Goal: Use online tool/utility: Utilize a website feature to perform a specific function

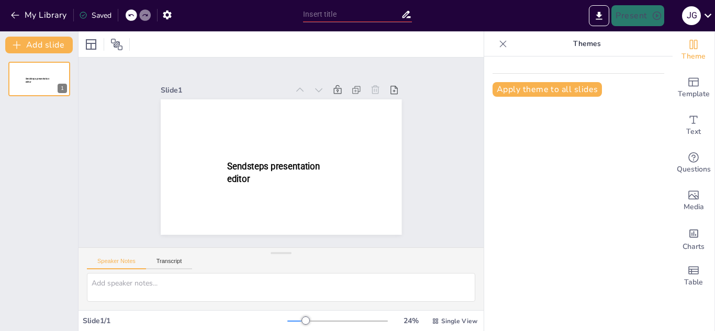
type input "Etapas del Proyecto de Inversión: Un Camino de la Concepción hasta la Evaluación"
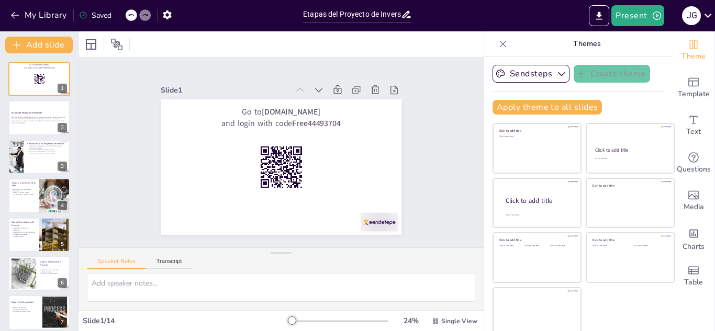
checkbox input "true"
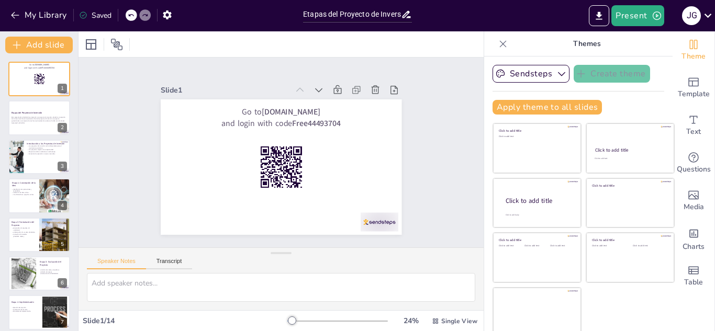
checkbox input "true"
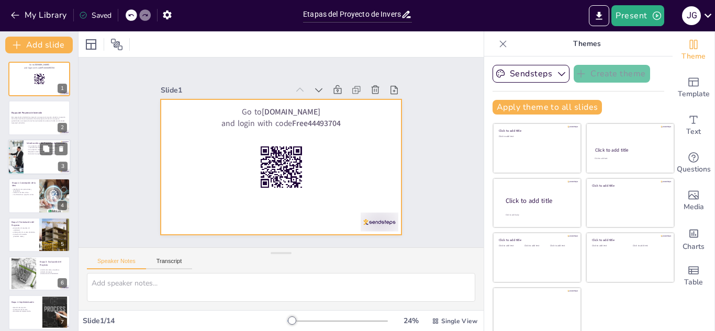
checkbox input "true"
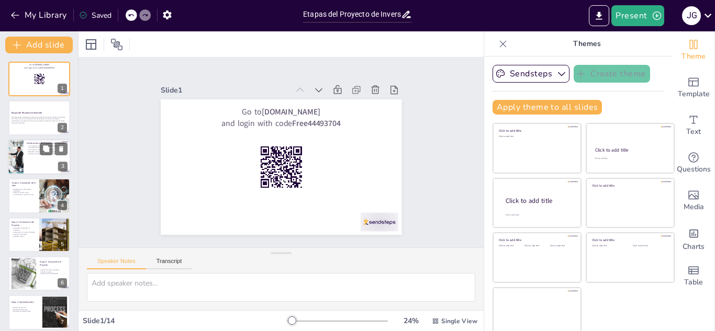
checkbox input "true"
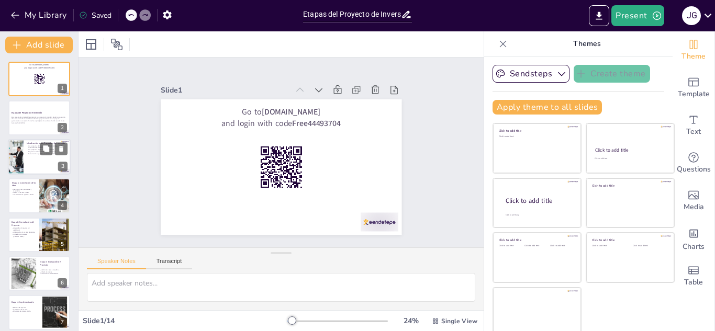
checkbox input "true"
click at [31, 164] on div at bounding box center [39, 157] width 63 height 36
type textarea "Los proyectos de inversión son motores clave para el crecimiento económico. Al …"
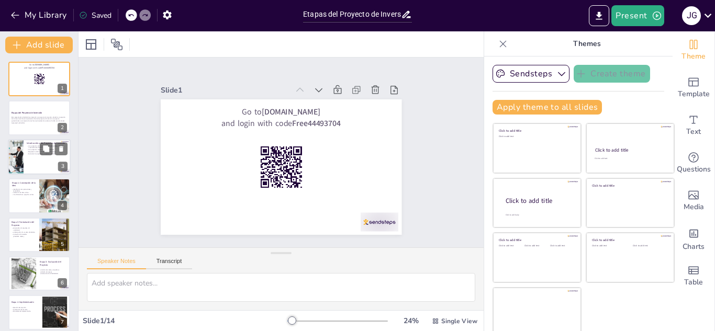
checkbox input "true"
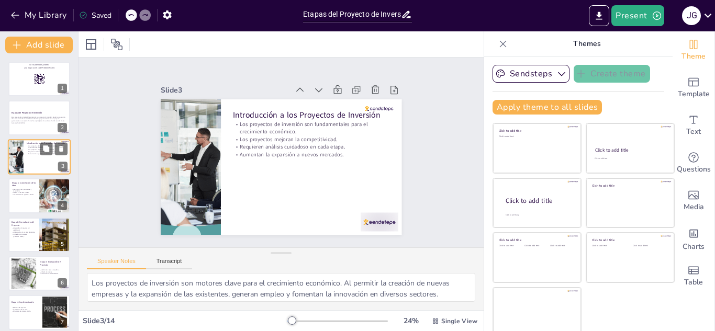
checkbox input "true"
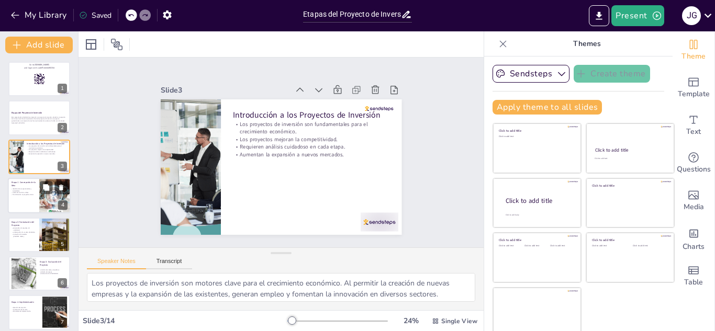
checkbox input "true"
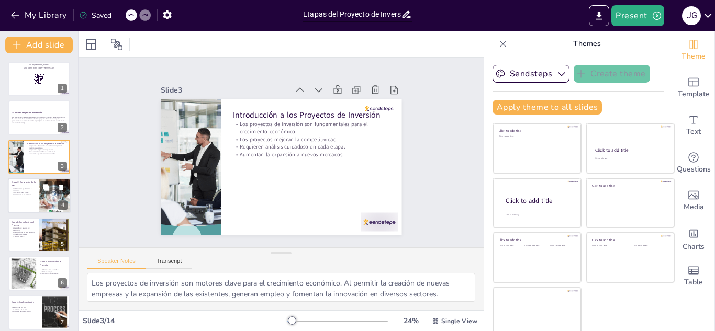
checkbox input "true"
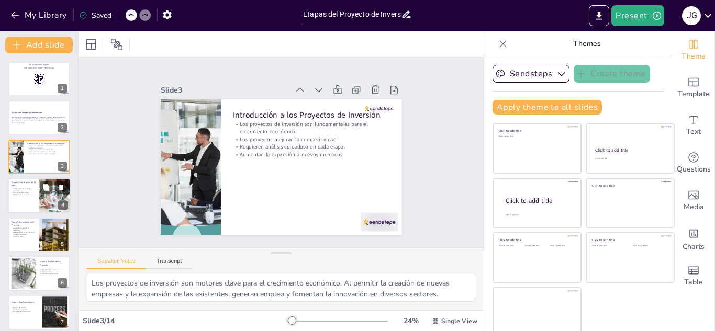
checkbox input "true"
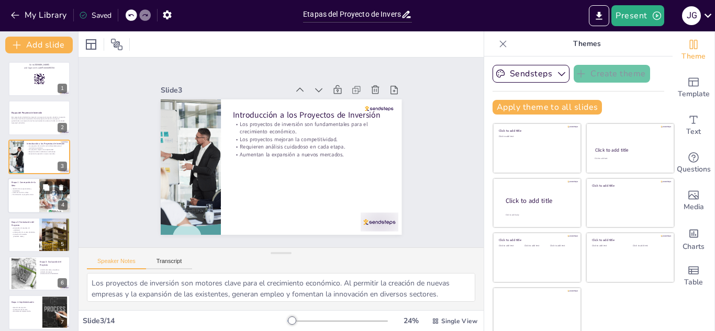
checkbox input "true"
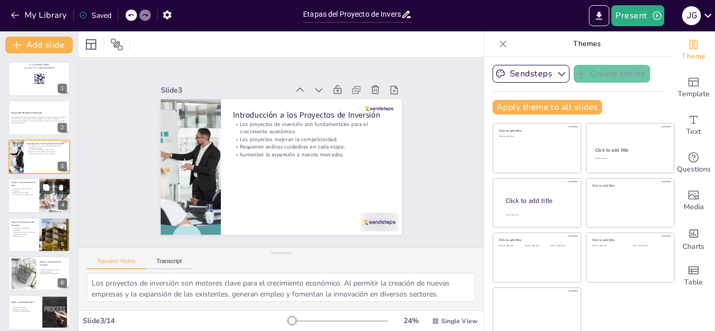
checkbox input "true"
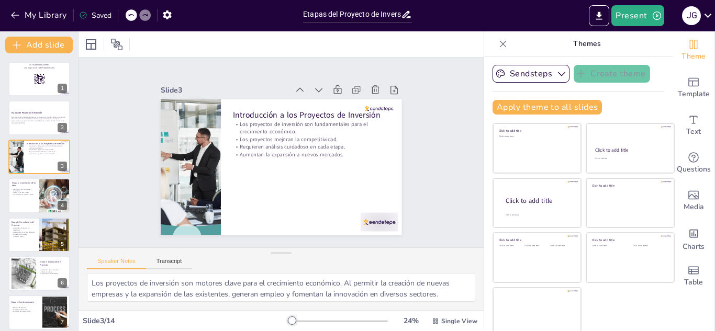
checkbox input "true"
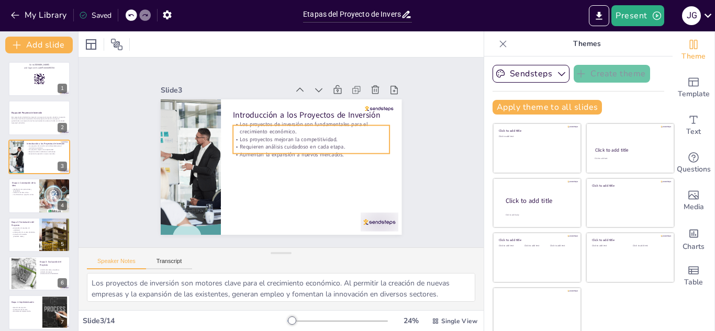
checkbox input "true"
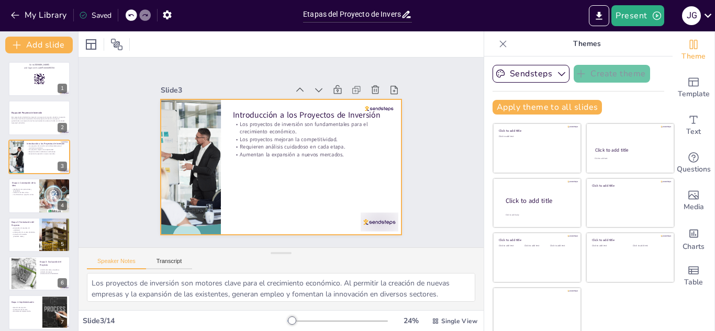
checkbox input "true"
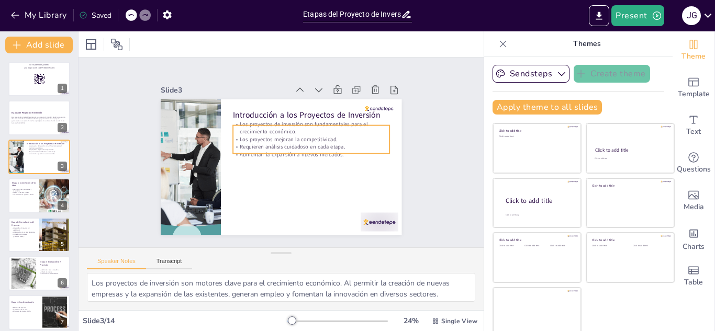
click at [318, 143] on p "Requieren análisis cuidadoso en cada etapa." at bounding box center [311, 146] width 156 height 7
checkbox input "true"
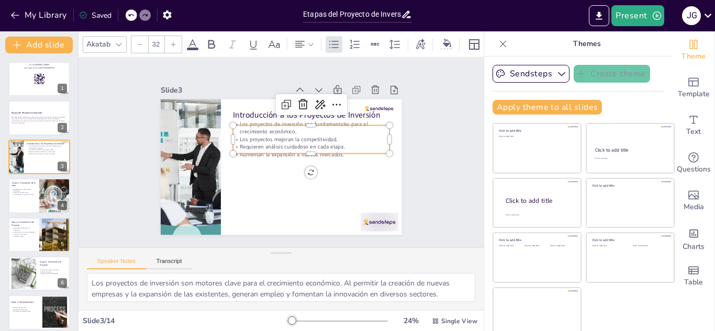
checkbox input "true"
click at [333, 138] on p "Los proyectos mejoran la competitividad." at bounding box center [311, 138] width 156 height 7
checkbox input "true"
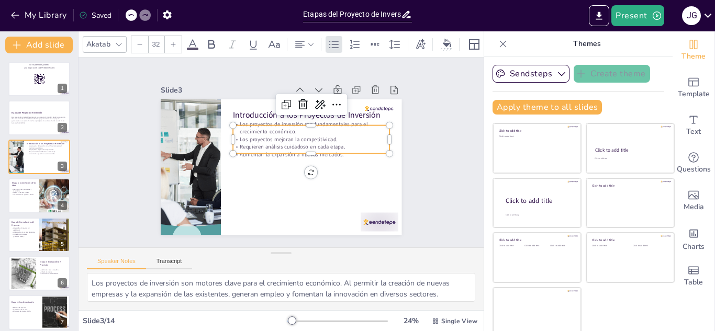
click at [333, 138] on p "Los proyectos mejoran la competitividad." at bounding box center [311, 138] width 156 height 7
checkbox input "true"
click at [498, 48] on icon at bounding box center [503, 44] width 10 height 10
checkbox input "true"
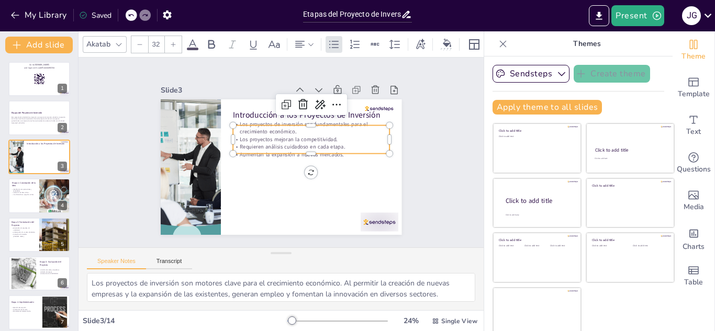
checkbox input "true"
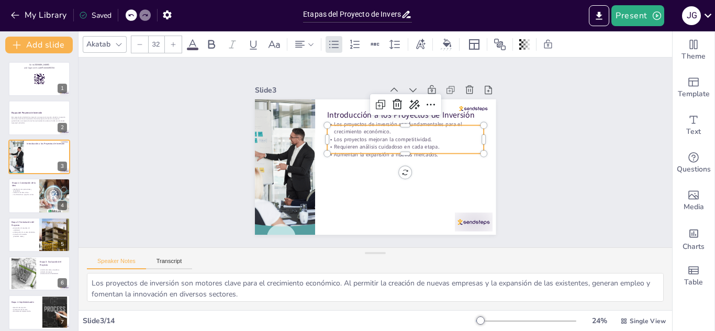
checkbox input "true"
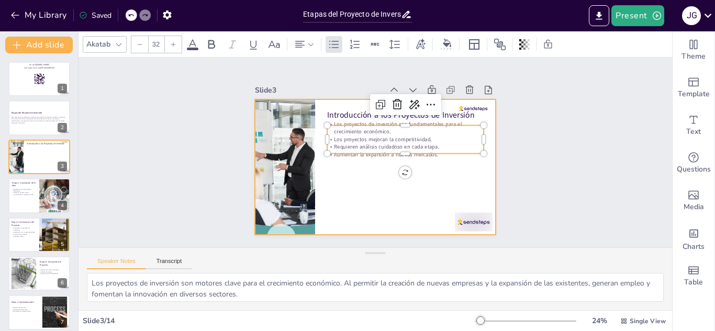
checkbox input "true"
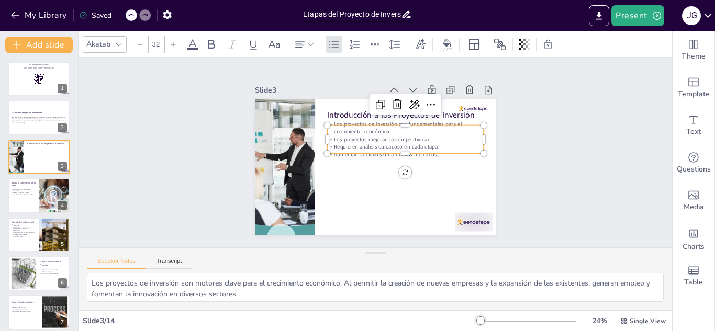
click at [431, 118] on div at bounding box center [405, 121] width 156 height 8
checkbox input "true"
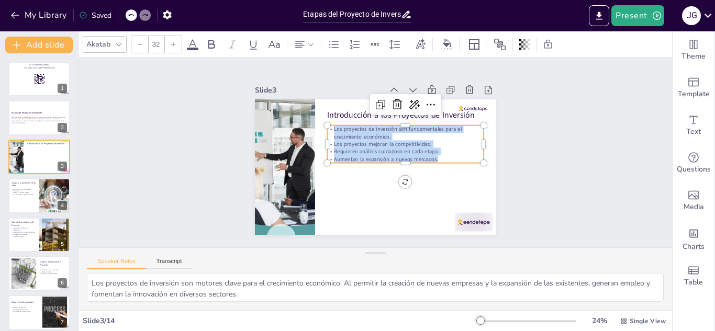
drag, startPoint x: 439, startPoint y: 153, endPoint x: 324, endPoint y: 126, distance: 118.8
click at [327, 126] on div "Los proyectos de inversión son fundamentales para el crecimiento económico. Los…" at bounding box center [405, 145] width 156 height 38
copy div "Los proyectos de inversión son fundamentales para el crecimiento económico. Los…"
checkbox input "true"
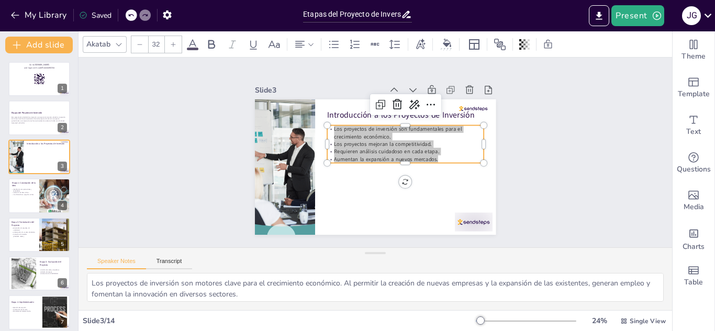
checkbox input "true"
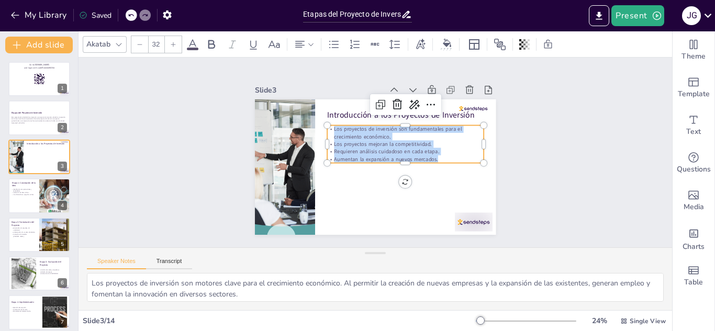
checkbox input "true"
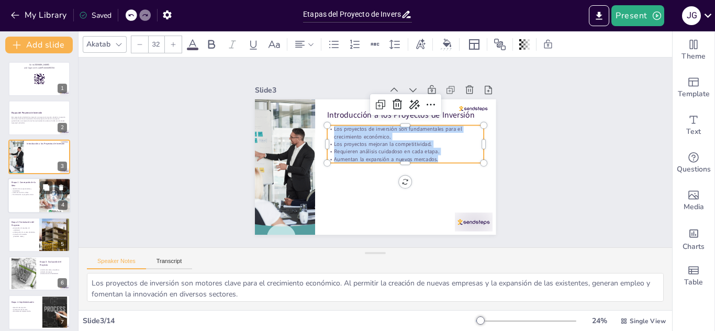
checkbox input "true"
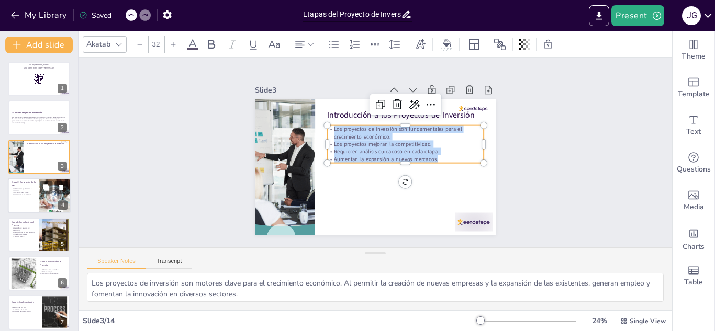
checkbox input "true"
click at [33, 204] on div at bounding box center [39, 196] width 63 height 36
type textarea "La identificación de oportunidades y necesidades es crucial, ya que permite a l…"
checkbox input "true"
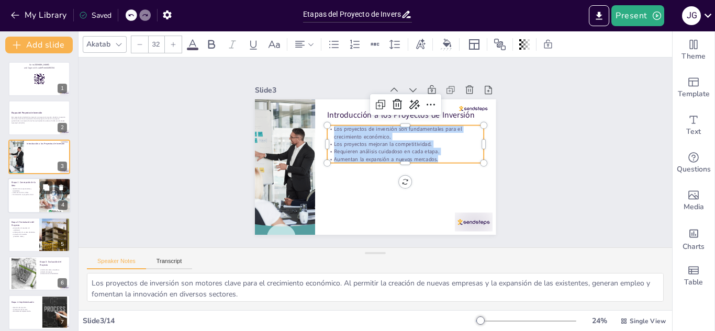
checkbox input "true"
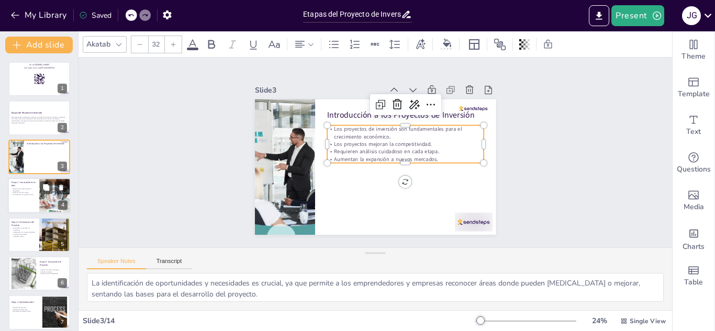
scroll to position [4, 0]
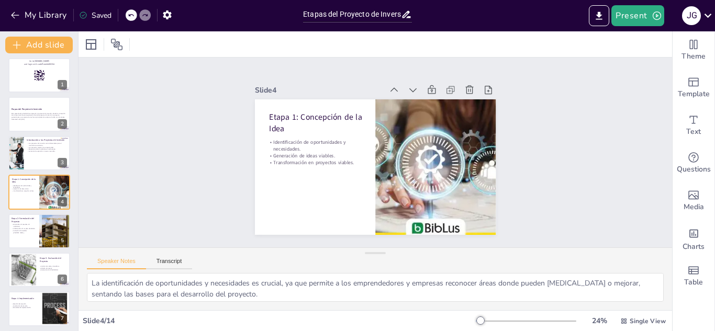
checkbox input "true"
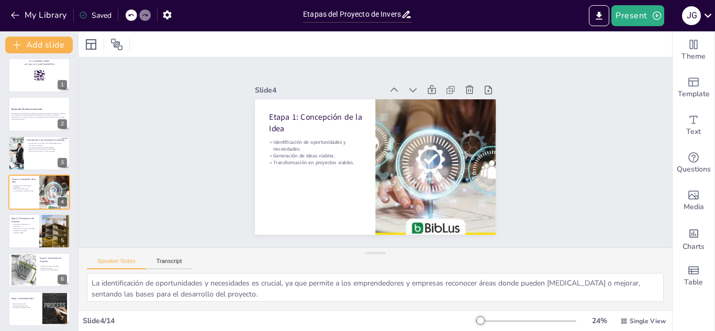
checkbox input "true"
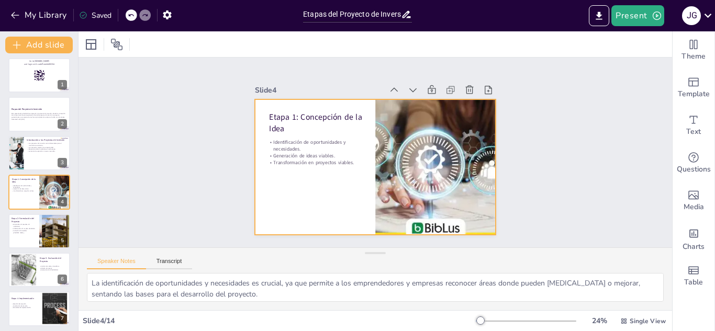
checkbox input "true"
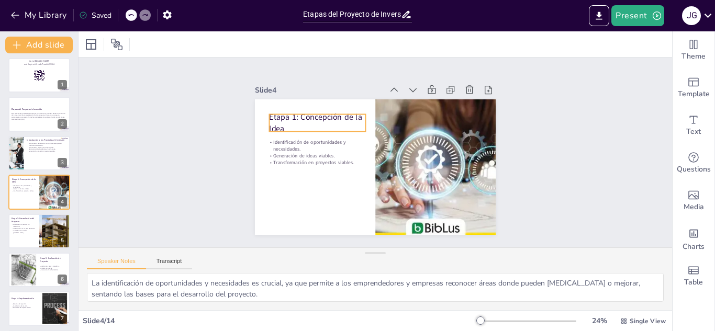
checkbox input "true"
click at [283, 128] on div "Etapa 1: Concepción de la Idea Identificación de oportunidades y necesidades. G…" at bounding box center [375, 166] width 241 height 135
checkbox input "true"
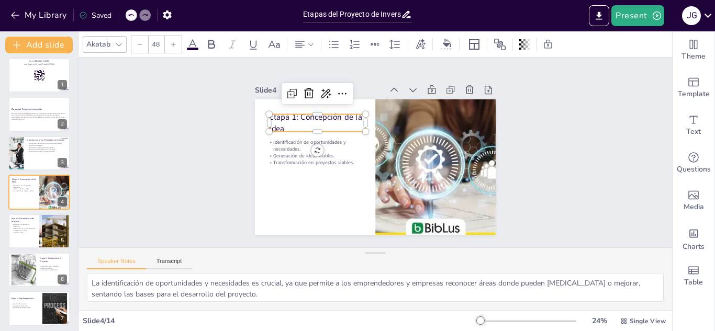
checkbox input "true"
click at [284, 122] on p "Etapa 1: Concepción de la Idea" at bounding box center [317, 122] width 96 height 22
checkbox input "true"
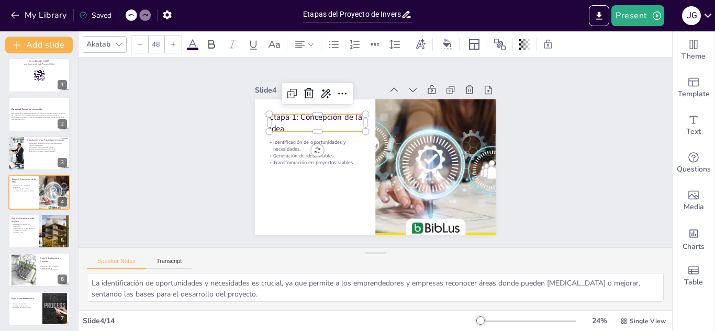
checkbox input "true"
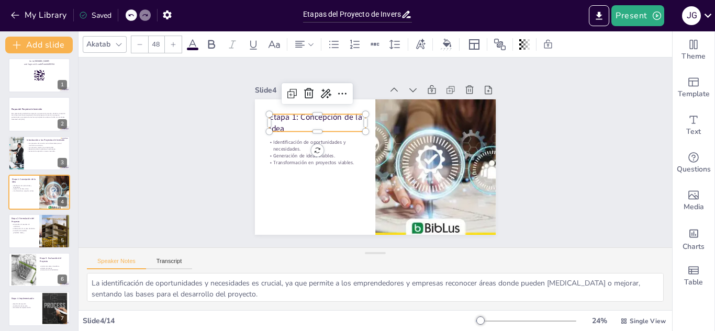
checkbox input "true"
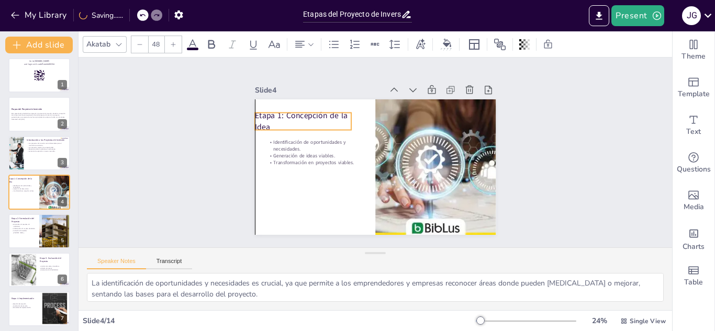
checkbox input "true"
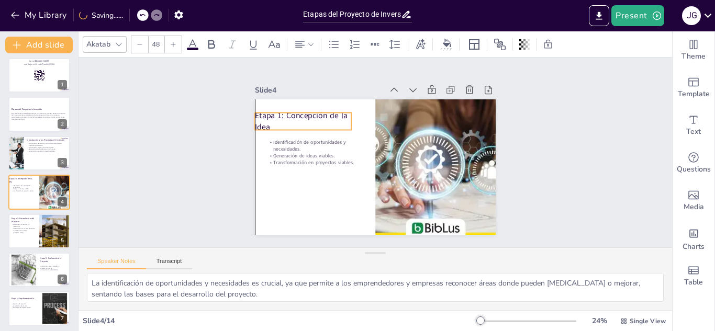
checkbox input "true"
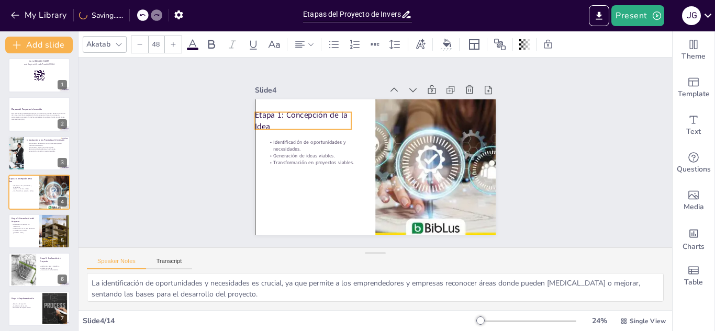
checkbox input "true"
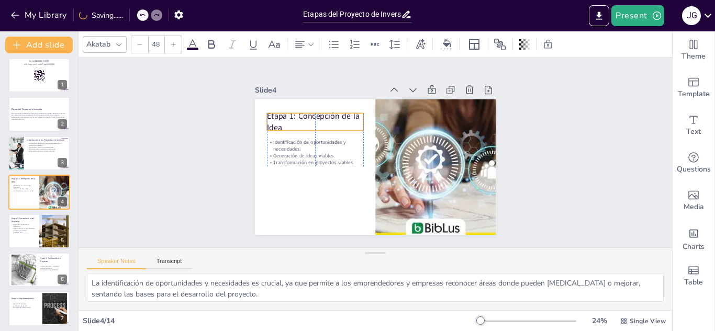
checkbox input "true"
click at [281, 121] on p "Etapa 1: Concepción de la Idea" at bounding box center [315, 121] width 96 height 22
checkbox input "true"
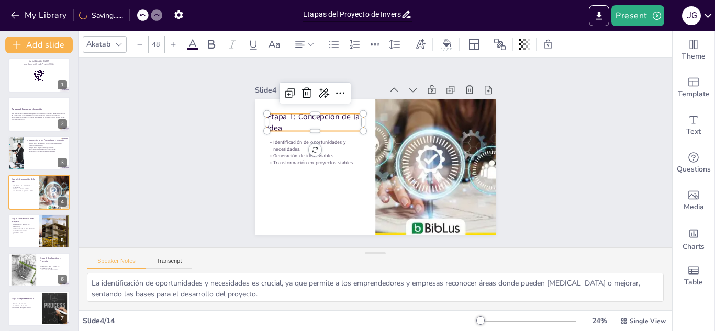
checkbox input "true"
click at [141, 16] on icon at bounding box center [142, 15] width 5 height 3
checkbox input "true"
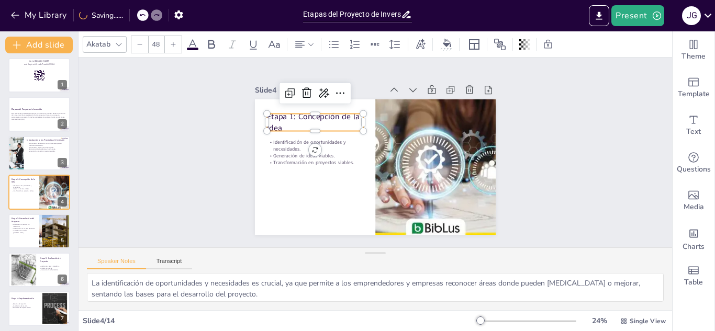
checkbox input "true"
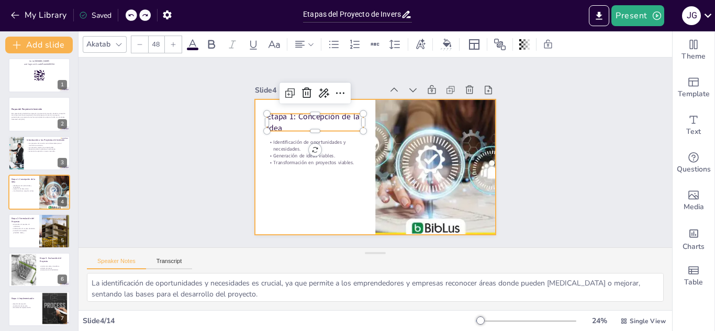
checkbox input "true"
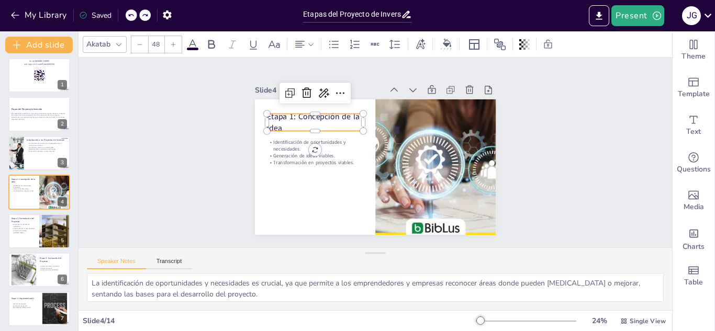
click at [276, 118] on span "Etapa 1: Concepción de la Idea" at bounding box center [313, 122] width 93 height 22
checkbox input "true"
click at [276, 118] on span "Etapa 1: Concepción de la Idea" at bounding box center [313, 122] width 93 height 22
checkbox input "true"
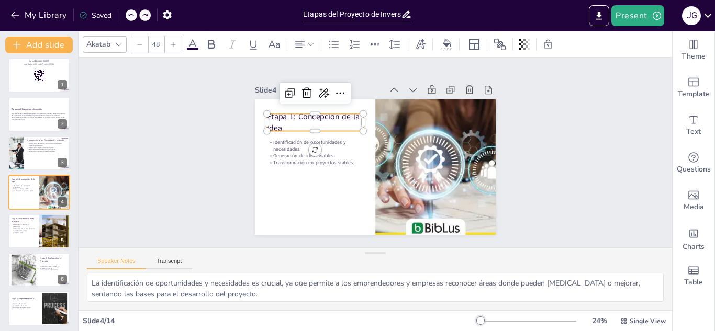
checkbox input "true"
drag, startPoint x: 276, startPoint y: 118, endPoint x: 265, endPoint y: 117, distance: 10.6
click at [267, 117] on span "Etapa 1: Concepción de la Idea" at bounding box center [313, 122] width 93 height 22
drag, startPoint x: 276, startPoint y: 126, endPoint x: 259, endPoint y: 114, distance: 20.6
click at [259, 114] on div "Identificación de oportunidades y necesidades. Generación de ideas viables. Tra…" at bounding box center [375, 166] width 241 height 135
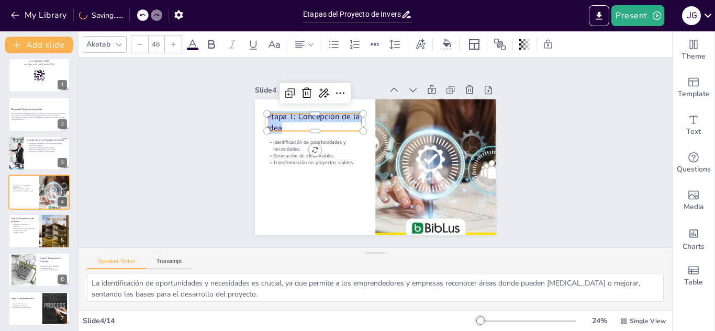
copy span "Etapa 1: Concepción de la Idea"
checkbox input "true"
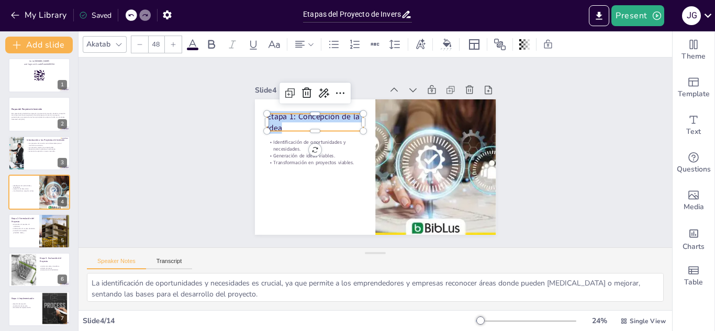
checkbox input "true"
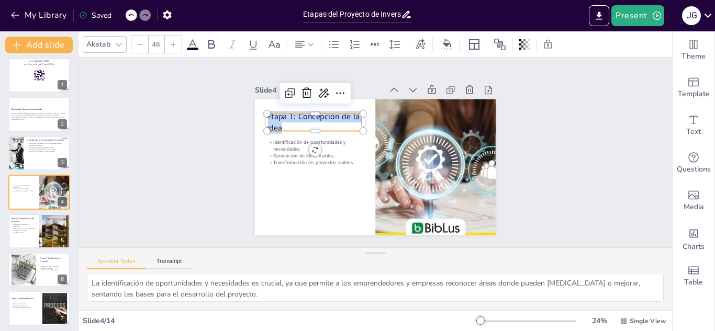
checkbox input "true"
click at [293, 153] on p "Generación de ideas viables." at bounding box center [315, 156] width 96 height 7
checkbox input "true"
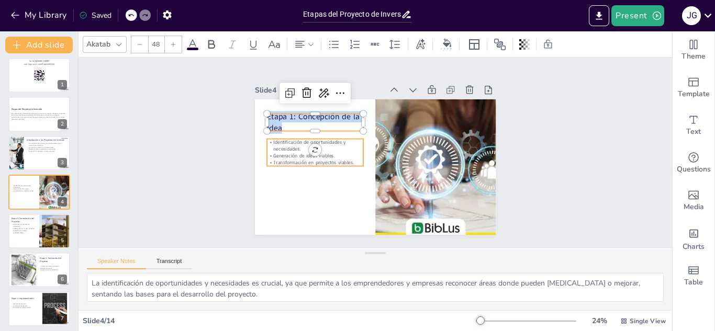
checkbox input "true"
type input "39"
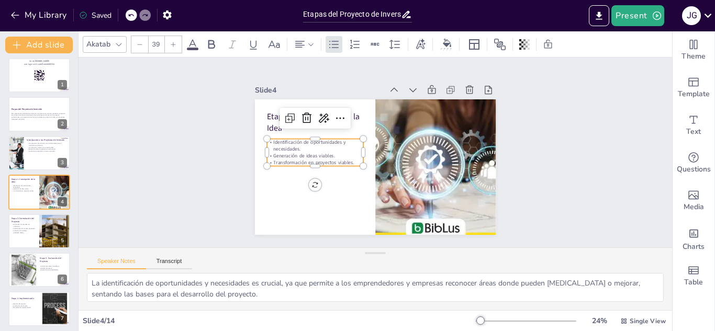
checkbox input "true"
click at [345, 160] on p "Transformación en proyectos viables." at bounding box center [315, 163] width 96 height 7
checkbox input "true"
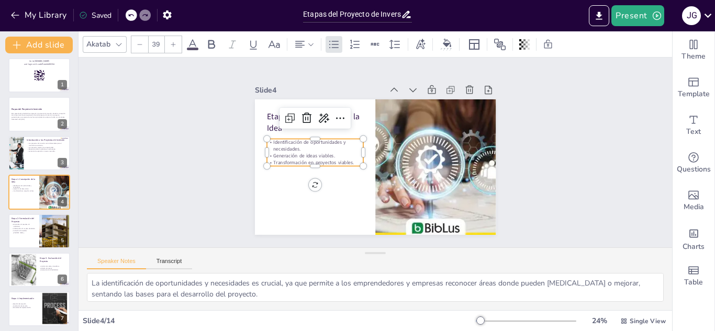
click at [345, 160] on p "Transformación en proyectos viables." at bounding box center [315, 163] width 96 height 7
checkbox input "true"
drag, startPoint x: 345, startPoint y: 160, endPoint x: 266, endPoint y: 140, distance: 81.3
click at [267, 140] on div "Identificación de oportunidades y necesidades. Generación de ideas viables. Tra…" at bounding box center [315, 152] width 96 height 27
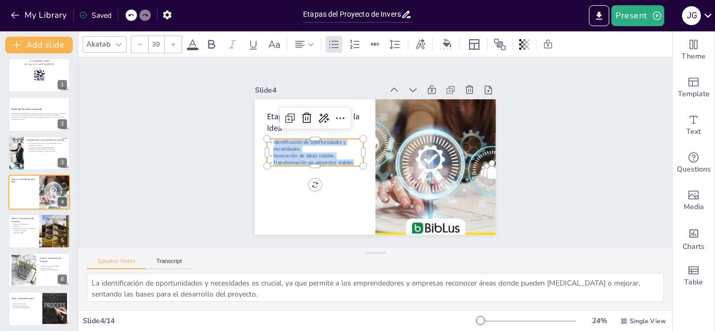
copy div "dentificación de oportunidades y necesidades. Generación de ideas viables. Tran…"
checkbox input "true"
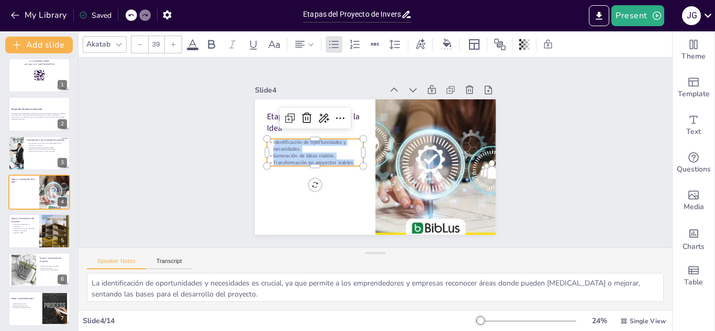
checkbox input "true"
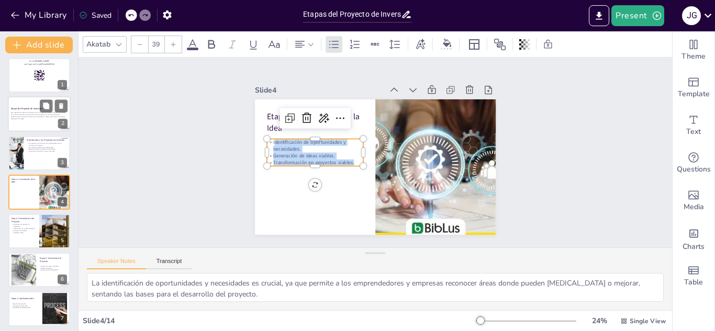
checkbox input "true"
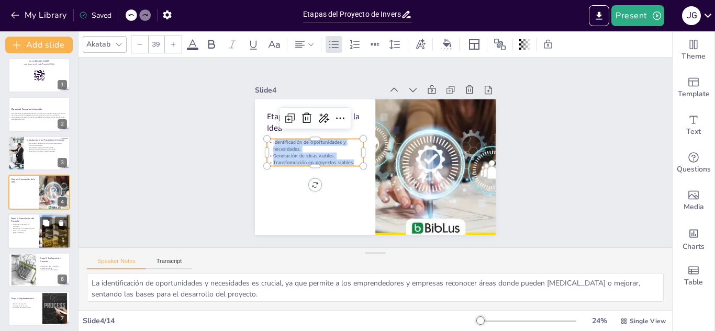
checkbox input "true"
click at [17, 227] on p "Desarrollo de estudios de viabilidad." at bounding box center [23, 225] width 25 height 4
type textarea "Los estudios de viabilidad son fundamentales para determinar si un proyecto pue…"
checkbox input "true"
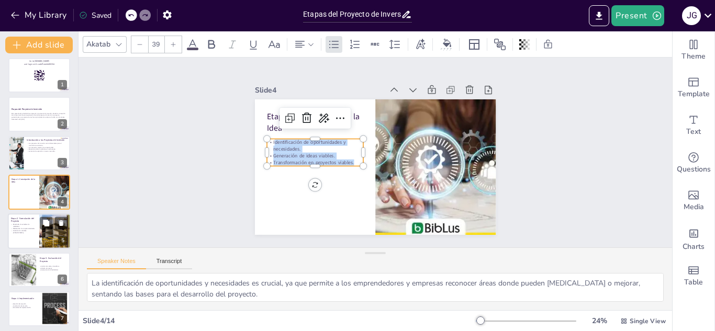
checkbox input "true"
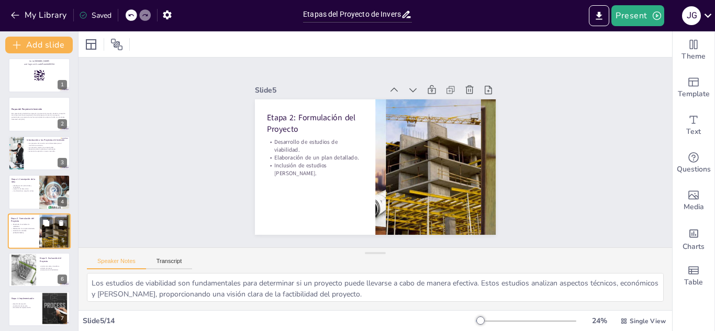
scroll to position [42, 0]
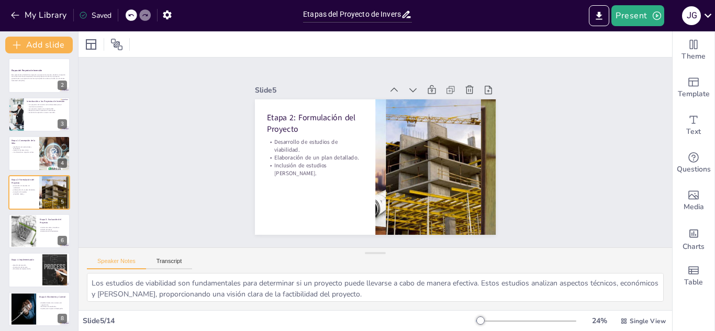
checkbox input "true"
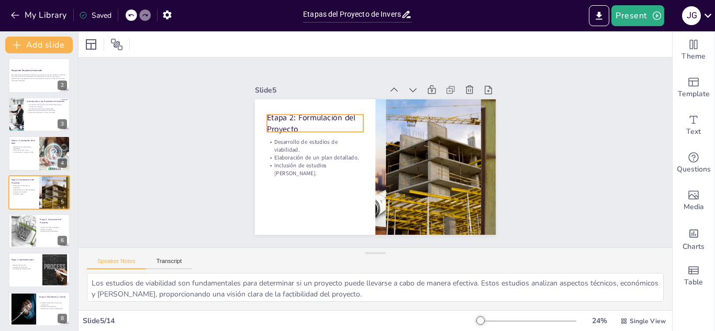
click at [323, 121] on p "Etapa 2: Formulación del Proyecto" at bounding box center [315, 123] width 96 height 22
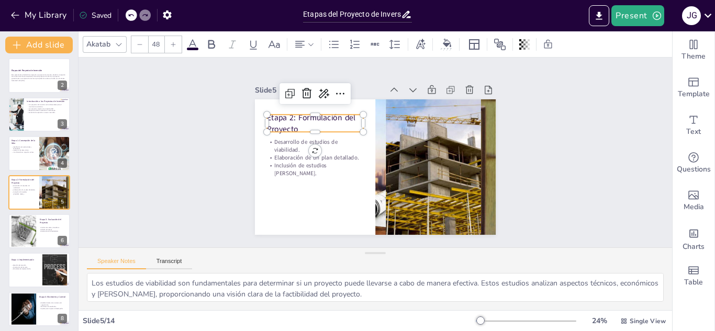
click at [290, 123] on p "Etapa 2: Formulación del Proyecto" at bounding box center [315, 123] width 96 height 22
click at [291, 123] on p "Etapa 2: Formulación del Proyecto" at bounding box center [315, 122] width 96 height 22
drag, startPoint x: 291, startPoint y: 123, endPoint x: 261, endPoint y: 116, distance: 31.2
click at [267, 116] on p "Etapa 2: Formulación del Proyecto" at bounding box center [315, 122] width 96 height 22
copy span "Etapa 2: Formulación del Proyecto"
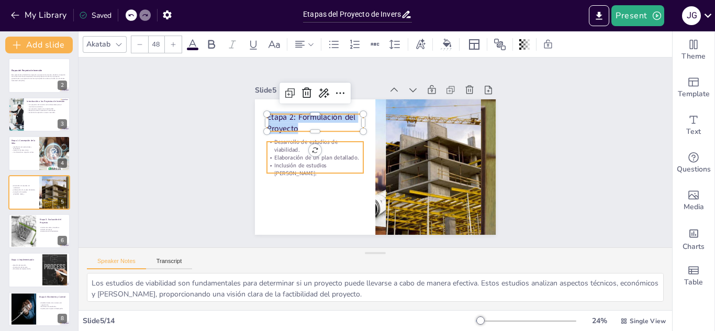
click at [321, 159] on p "Elaboración de un plan detallado." at bounding box center [315, 158] width 96 height 8
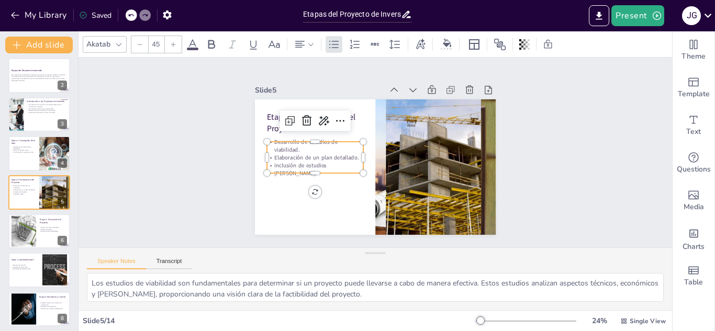
click at [321, 159] on p "Elaboración de un plan detallado." at bounding box center [315, 158] width 96 height 8
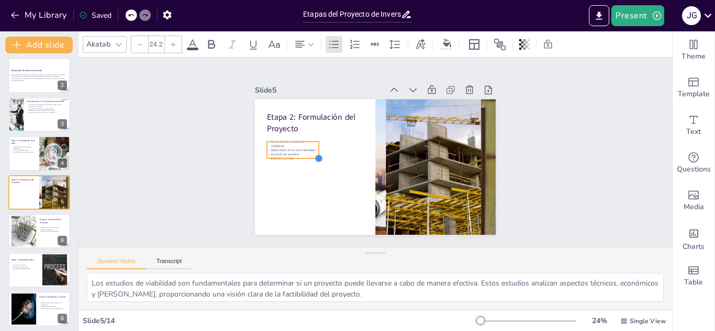
drag, startPoint x: 351, startPoint y: 166, endPoint x: 277, endPoint y: 152, distance: 75.1
click at [277, 152] on div "Etapa 2: Formulación del Proyecto Desarrollo de estudios de viabilidad. Elabora…" at bounding box center [375, 166] width 241 height 135
click at [148, 21] on div "My Library Saving......" at bounding box center [94, 14] width 188 height 19
click at [131, 14] on icon at bounding box center [131, 15] width 6 height 6
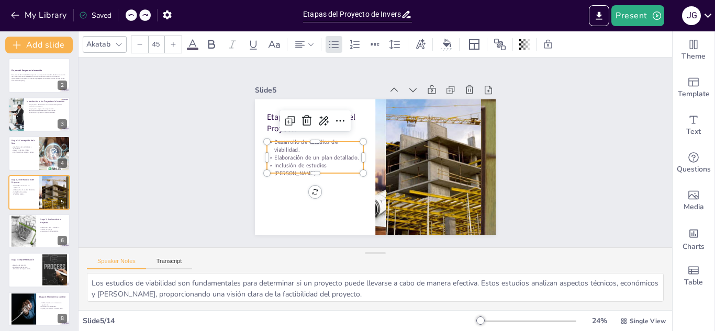
click at [344, 160] on p "Elaboración de un plan detallado." at bounding box center [315, 158] width 96 height 8
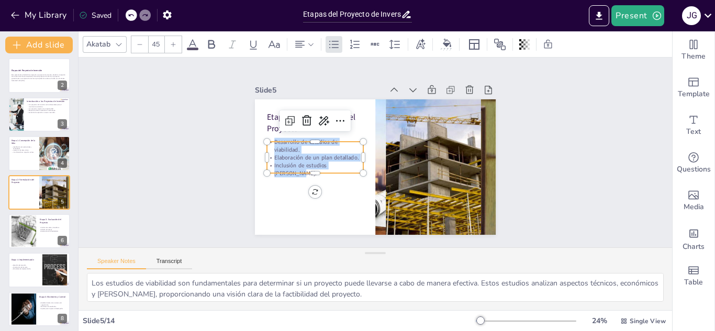
drag, startPoint x: 350, startPoint y: 163, endPoint x: 266, endPoint y: 141, distance: 86.5
click at [267, 141] on div "Desarrollo de estudios de viabilidad. Elaboración de un plan detallado. Inclusi…" at bounding box center [315, 158] width 96 height 40
copy div "Desarrollo de estudios de viabilidad. Elaboración de un plan detallado. Inclusi…"
click at [41, 224] on button at bounding box center [46, 223] width 13 height 13
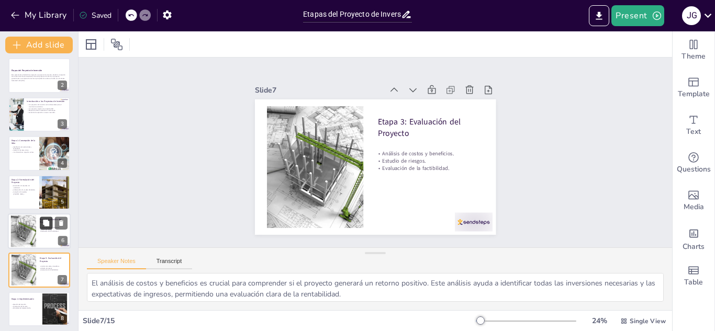
scroll to position [120, 0]
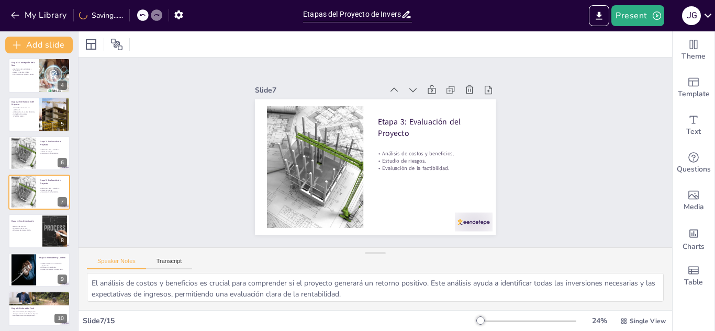
click at [139, 13] on div at bounding box center [143, 15] width 12 height 12
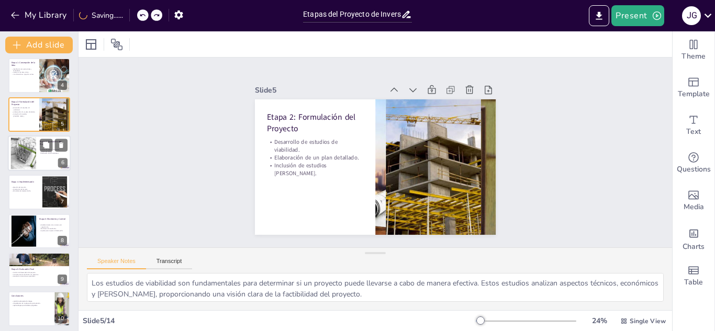
click at [44, 156] on div at bounding box center [39, 153] width 63 height 36
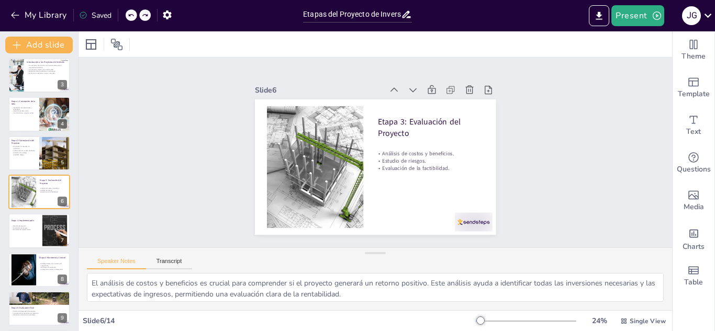
click at [132, 13] on icon at bounding box center [131, 15] width 6 height 6
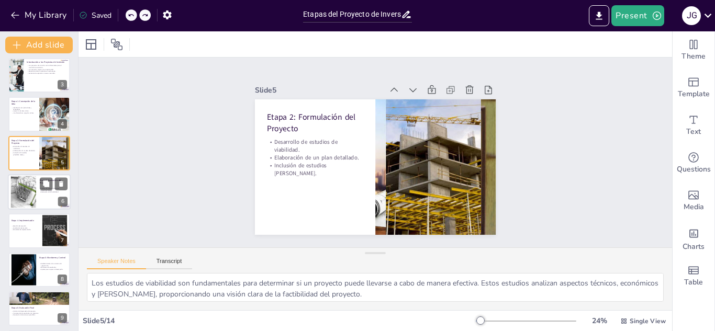
click at [48, 202] on div at bounding box center [39, 192] width 63 height 36
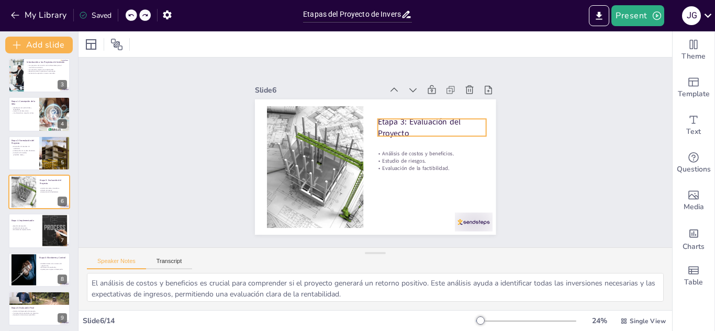
click at [415, 134] on div "Etapa 3: Evaluación del Proyecto Análisis de costos y beneficios. Estudio de ri…" at bounding box center [375, 166] width 241 height 135
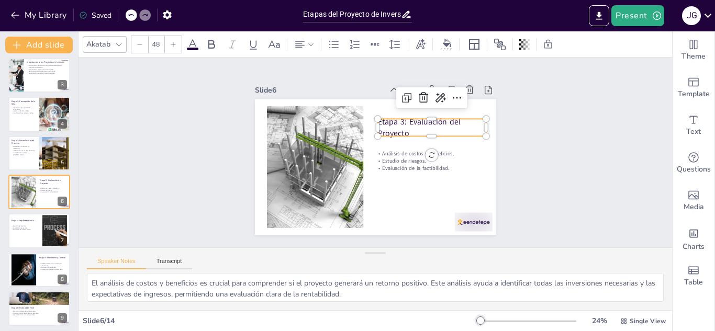
click at [408, 129] on p "Etapa 3: Evaluación del Proyecto" at bounding box center [431, 127] width 108 height 22
drag, startPoint x: 408, startPoint y: 129, endPoint x: 371, endPoint y: 119, distance: 38.1
click at [371, 119] on div "Análisis de costos y beneficios. Estudio de riesgos. Evaluación de la factibili…" at bounding box center [375, 166] width 241 height 135
copy span "Etapa 3: Evaluación del Proyecto"
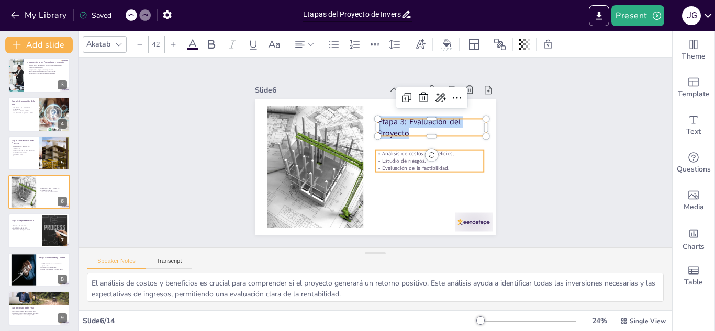
click at [382, 165] on p "Evaluación de la factibilidad." at bounding box center [429, 168] width 108 height 7
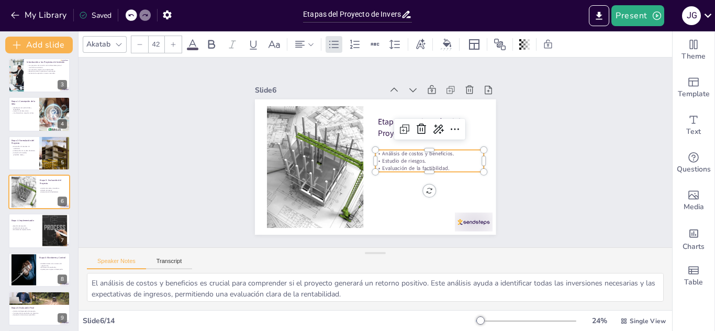
click at [448, 165] on p "Evaluación de la factibilidad." at bounding box center [429, 168] width 108 height 7
drag, startPoint x: 448, startPoint y: 163, endPoint x: 372, endPoint y: 152, distance: 76.2
click at [375, 152] on div "Análisis de costos y beneficios. Estudio de riesgos. Evaluación de la factibili…" at bounding box center [429, 161] width 108 height 22
copy div "Análisis de costos y beneficios. Estudio de riesgos. Evaluación de la factibili…"
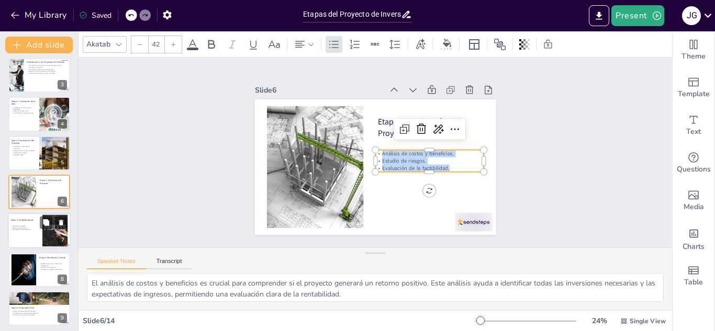
click at [21, 240] on div at bounding box center [39, 231] width 63 height 36
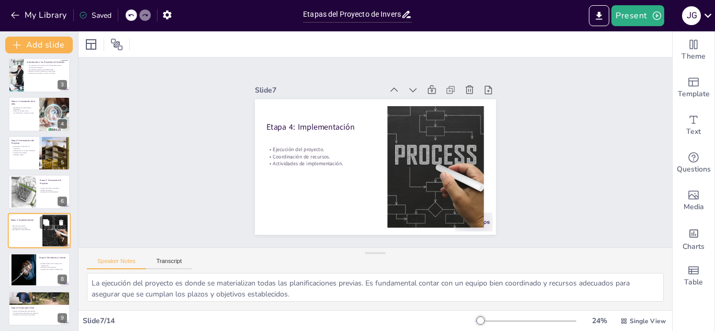
scroll to position [120, 0]
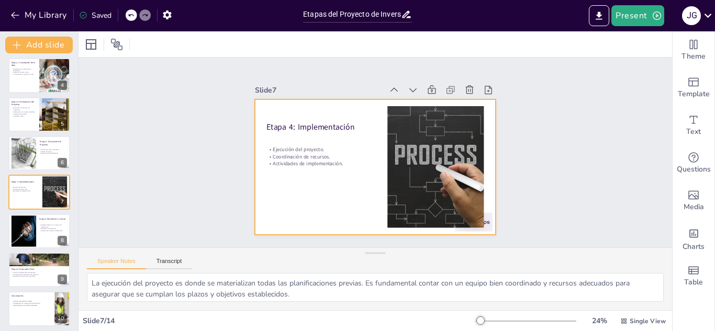
click at [300, 134] on div at bounding box center [375, 166] width 241 height 135
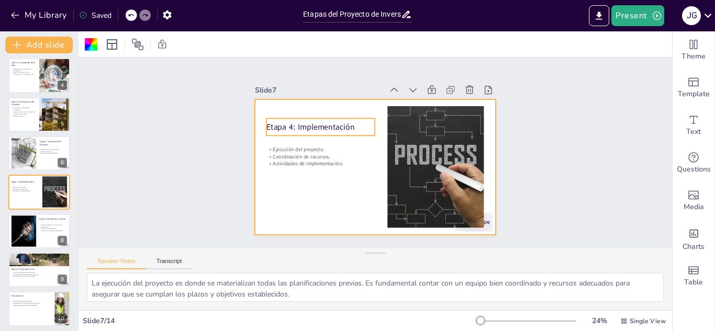
click at [301, 126] on p "Etapa 4: Implementación" at bounding box center [320, 126] width 108 height 11
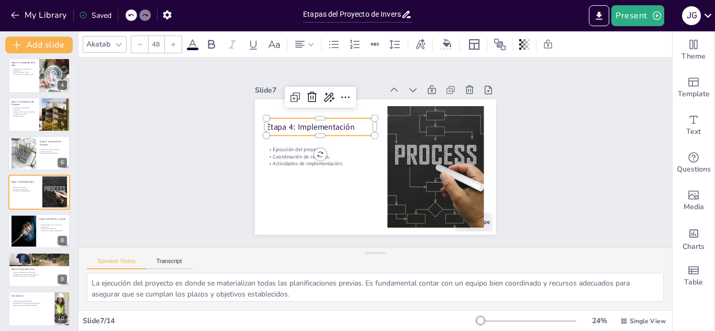
click at [348, 125] on p "Etapa 4: Implementación" at bounding box center [320, 126] width 108 height 11
copy span "Etapa 4: Implementación"
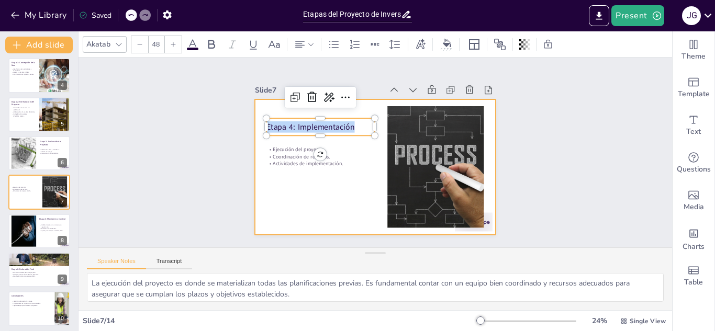
click at [307, 164] on div at bounding box center [375, 166] width 241 height 135
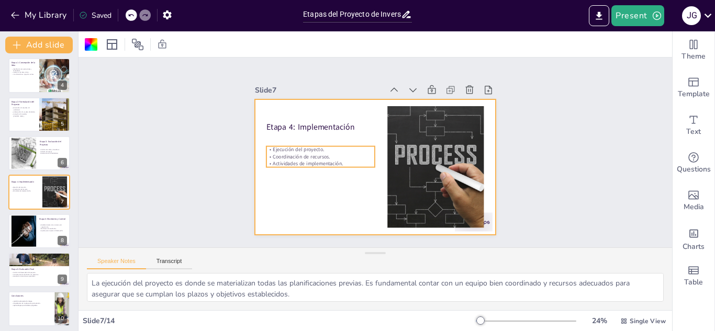
click at [308, 161] on p "Actividades de implementación." at bounding box center [320, 164] width 108 height 7
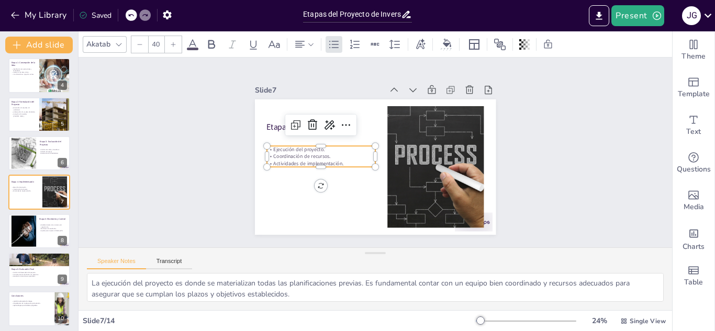
click at [308, 160] on p "Actividades de implementación." at bounding box center [321, 163] width 108 height 7
click at [308, 160] on span "Actividades de implementación." at bounding box center [308, 163] width 70 height 7
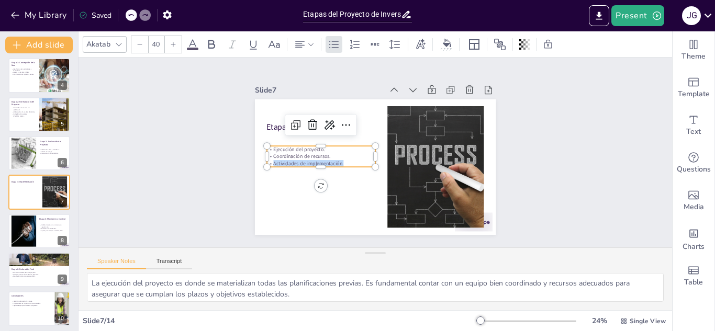
click at [308, 160] on span "Actividades de implementación." at bounding box center [308, 163] width 70 height 7
click at [334, 160] on span "Actividades de implementación." at bounding box center [308, 163] width 70 height 7
drag, startPoint x: 336, startPoint y: 159, endPoint x: 262, endPoint y: 148, distance: 74.6
click at [267, 148] on div "Ejecución del proyecto. Coordinación de recursos. Actividades de implementación." at bounding box center [321, 156] width 108 height 21
copy div "Ejecución del proyecto. Coordinación de recursos. Actividades de implementación."
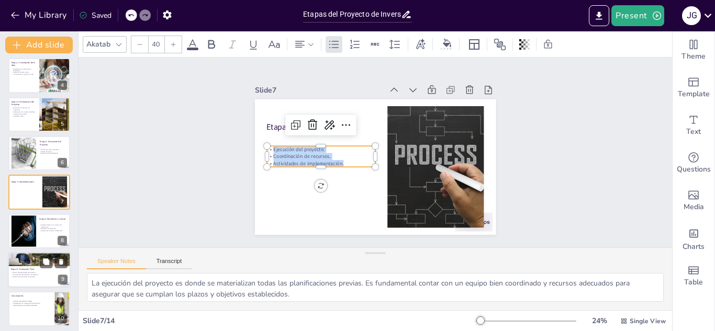
click at [27, 280] on div at bounding box center [39, 270] width 63 height 36
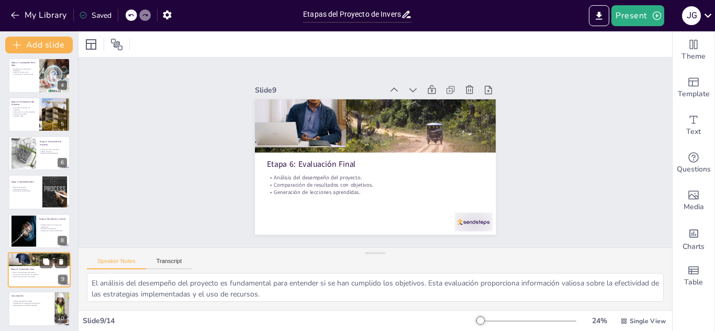
scroll to position [198, 0]
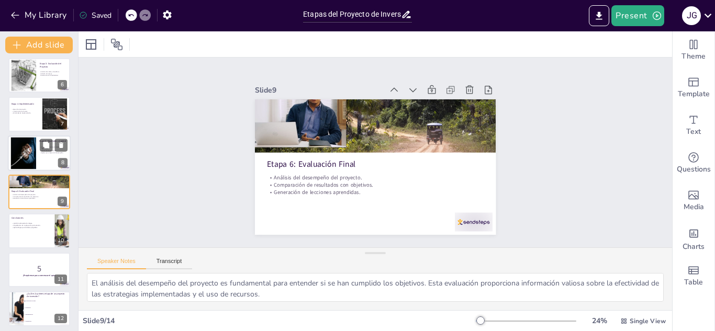
click at [43, 157] on div at bounding box center [39, 153] width 63 height 36
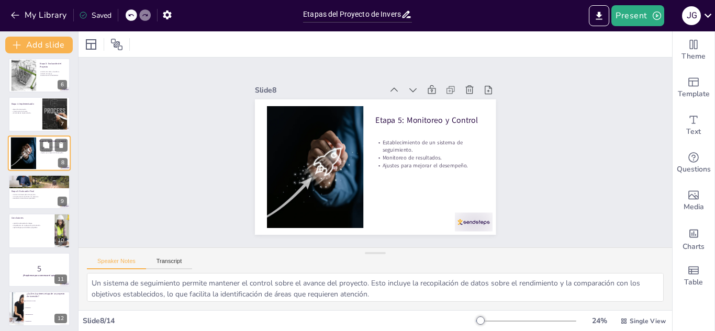
scroll to position [159, 0]
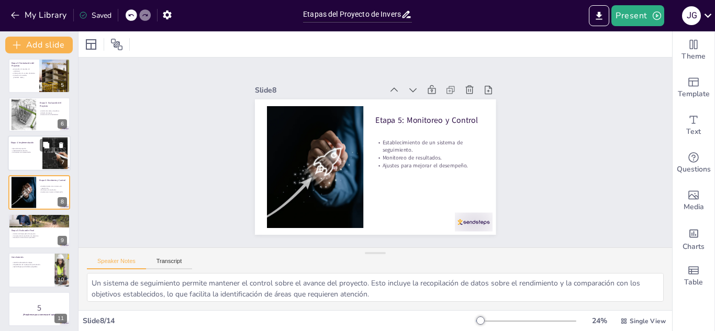
click at [30, 160] on div at bounding box center [39, 154] width 63 height 36
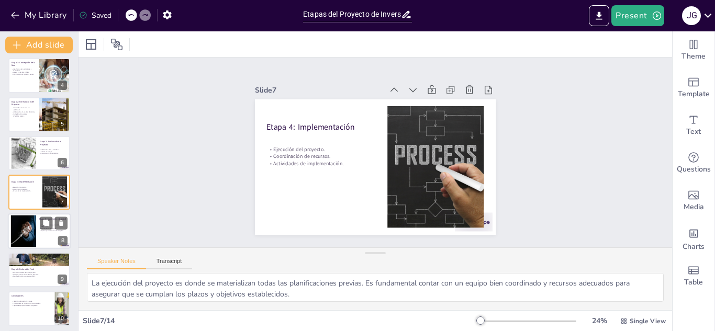
click at [38, 237] on div at bounding box center [39, 231] width 63 height 36
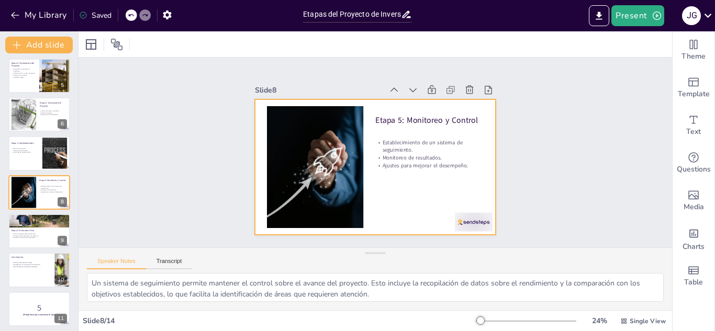
click at [448, 119] on div "Etapa 5: Monitoreo y Control" at bounding box center [429, 119] width 108 height 17
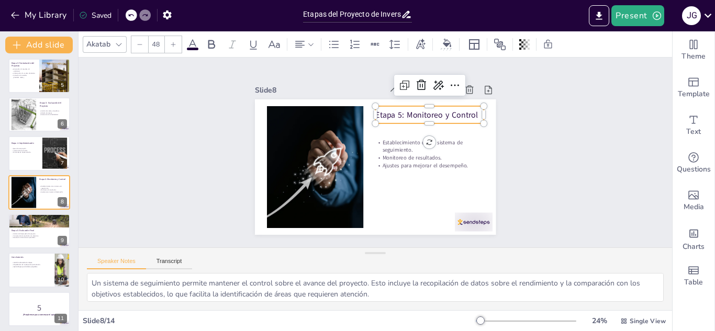
click at [448, 119] on div "Etapa 5: Monitoreo y Control" at bounding box center [429, 114] width 108 height 17
click at [449, 109] on span "Etapa 5: Monitoreo y Control" at bounding box center [426, 114] width 103 height 11
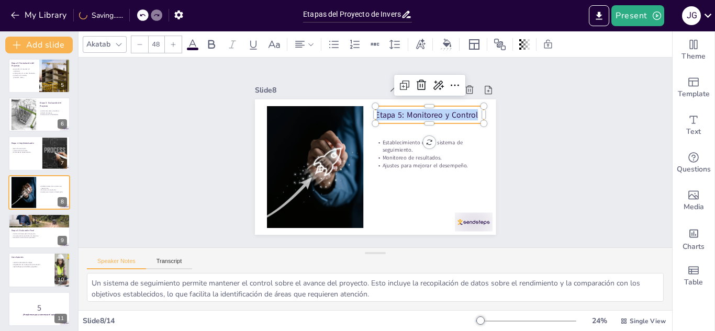
copy span "Etapa 5: Monitoreo y Control"
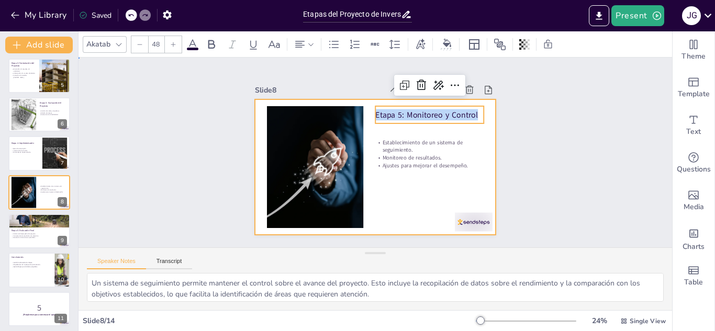
click at [444, 168] on div at bounding box center [375, 166] width 241 height 135
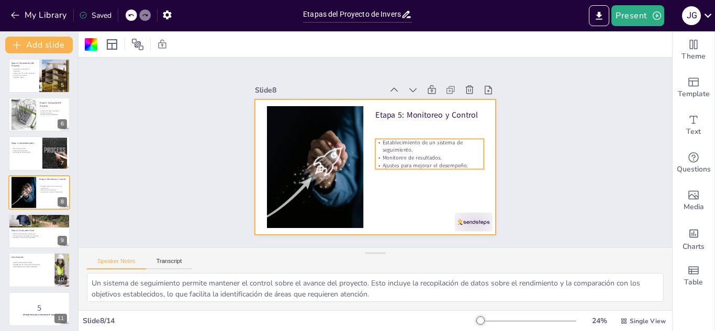
click at [443, 163] on p "Ajustes para mejorar el desempeño." at bounding box center [429, 165] width 108 height 7
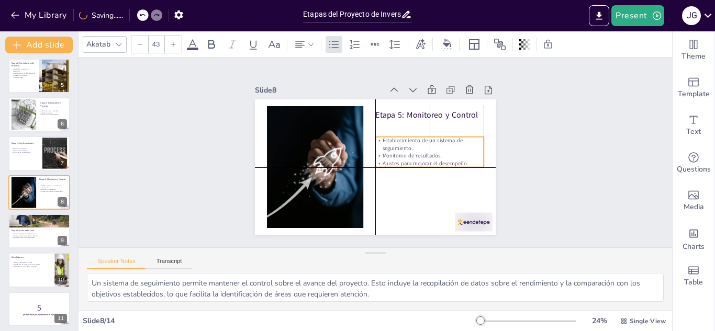
click at [461, 160] on p "Ajustes para mejorar el desempeño." at bounding box center [429, 163] width 108 height 7
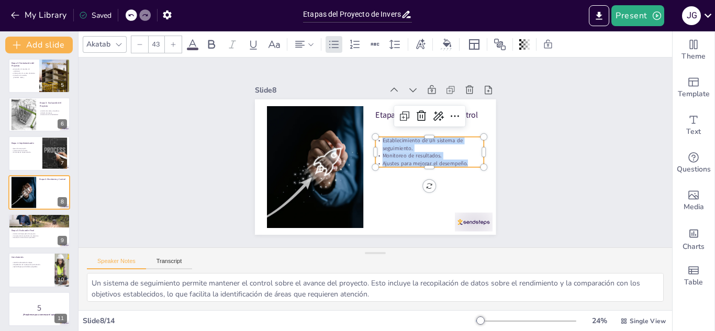
drag, startPoint x: 461, startPoint y: 159, endPoint x: 375, endPoint y: 139, distance: 88.0
click at [375, 139] on div "Establecimiento de un sistema de seguimiento. Monitoreo de resultados. Ajustes …" at bounding box center [429, 152] width 108 height 30
click at [35, 237] on p "Generación de lecciones aprendidas." at bounding box center [39, 238] width 57 height 2
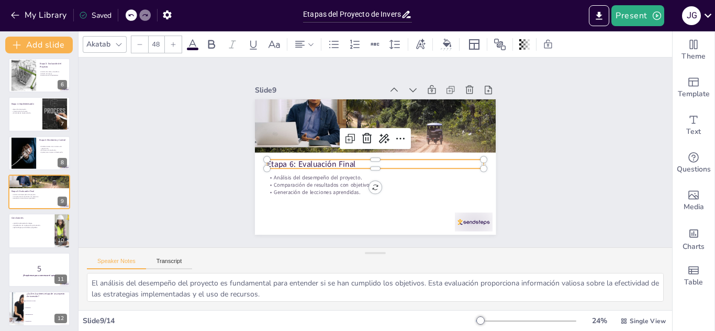
click at [322, 159] on p "Etapa 6: Evaluación Final" at bounding box center [375, 164] width 217 height 11
click at [322, 159] on span "Etapa 6: Evaluación Final" at bounding box center [311, 164] width 89 height 11
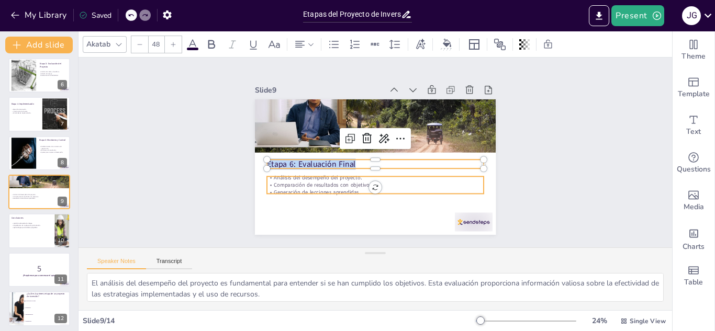
click at [338, 189] on p "Generación de lecciones aprendidas." at bounding box center [375, 192] width 217 height 7
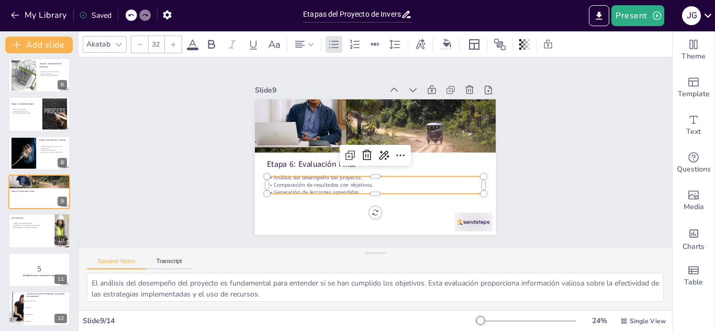
click at [349, 171] on div at bounding box center [375, 172] width 217 height 8
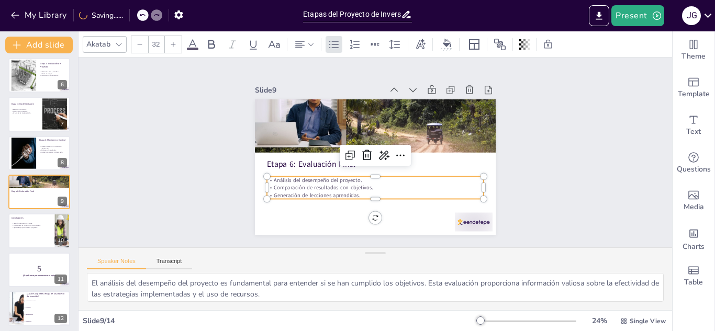
click at [348, 184] on span "Comparación de resultados con objetivos." at bounding box center [323, 187] width 99 height 7
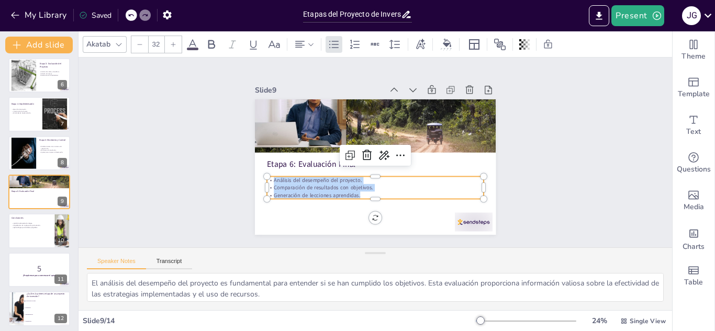
drag, startPoint x: 352, startPoint y: 192, endPoint x: 258, endPoint y: 177, distance: 94.8
click at [258, 177] on div "Etapa 6: Evaluación Final Análisis del desempeño del proyecto. Comparación de r…" at bounding box center [375, 166] width 241 height 135
click at [36, 233] on div at bounding box center [39, 231] width 63 height 36
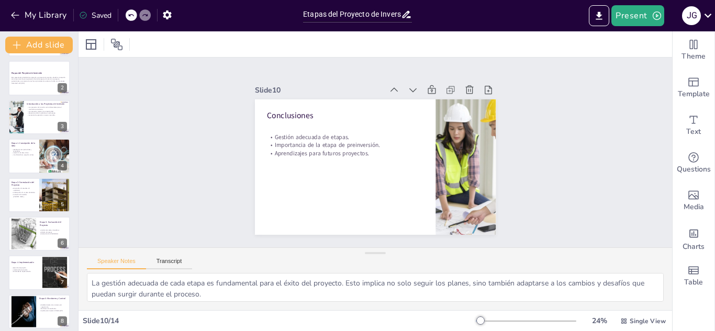
scroll to position [0, 0]
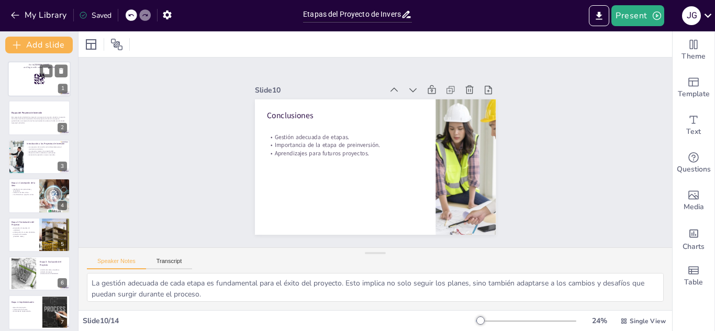
click at [32, 89] on div at bounding box center [39, 79] width 63 height 36
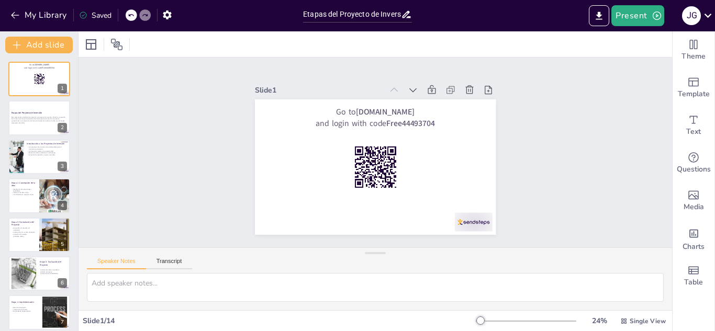
click at [131, 15] on icon at bounding box center [131, 15] width 6 height 6
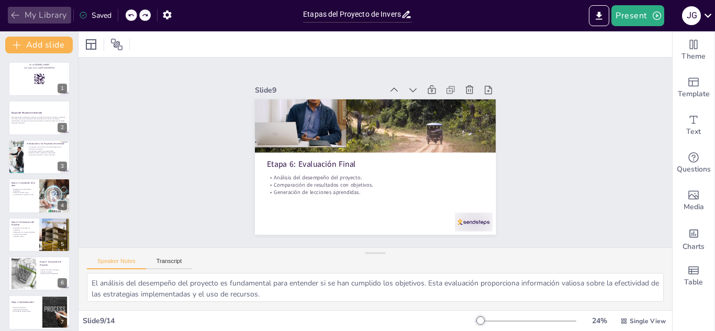
click at [46, 18] on button "My Library" at bounding box center [39, 15] width 63 height 17
